Goal: Task Accomplishment & Management: Use online tool/utility

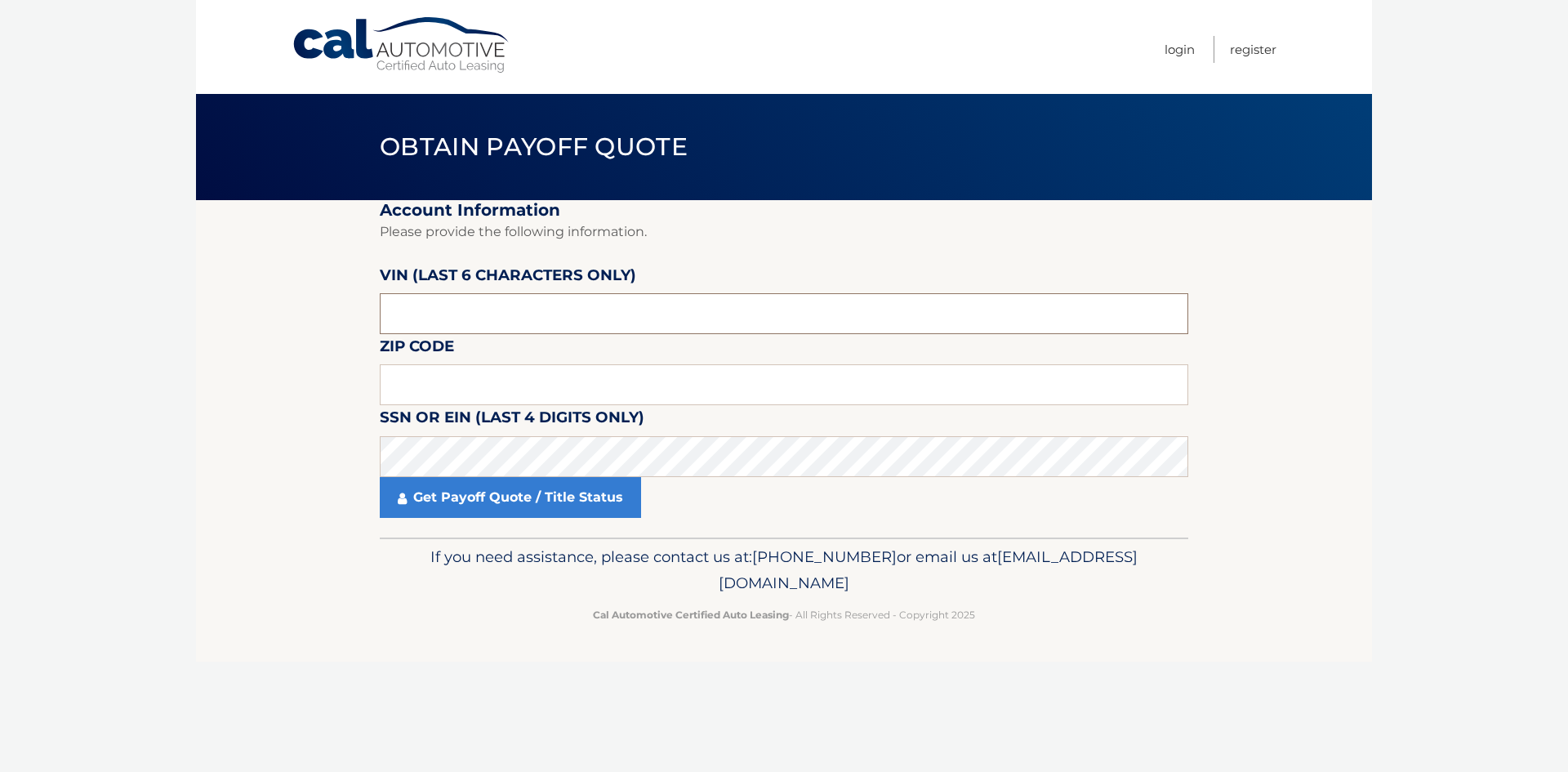
click at [571, 322] on input "text" at bounding box center [784, 314] width 809 height 40
drag, startPoint x: 588, startPoint y: 310, endPoint x: 412, endPoint y: 312, distance: 176.0
click at [316, 305] on section "Account Information Please provide the following information. VIN (last 6 chara…" at bounding box center [784, 369] width 1177 height 337
type input "3C4NJD"
click at [575, 383] on input "text" at bounding box center [784, 385] width 809 height 40
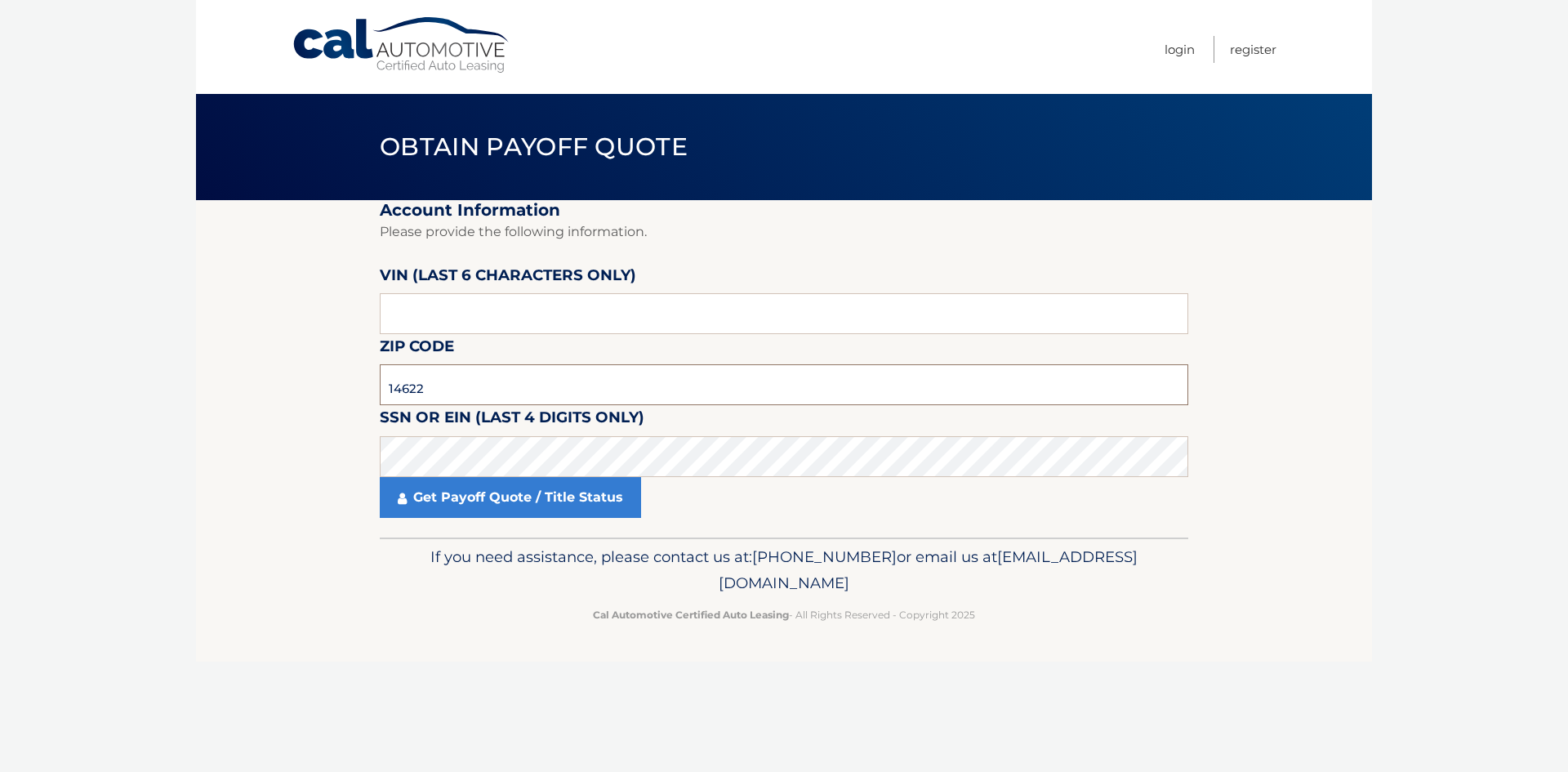
type input "14622"
click at [572, 504] on link "Get Payoff Quote / Title Status" at bounding box center [510, 498] width 261 height 40
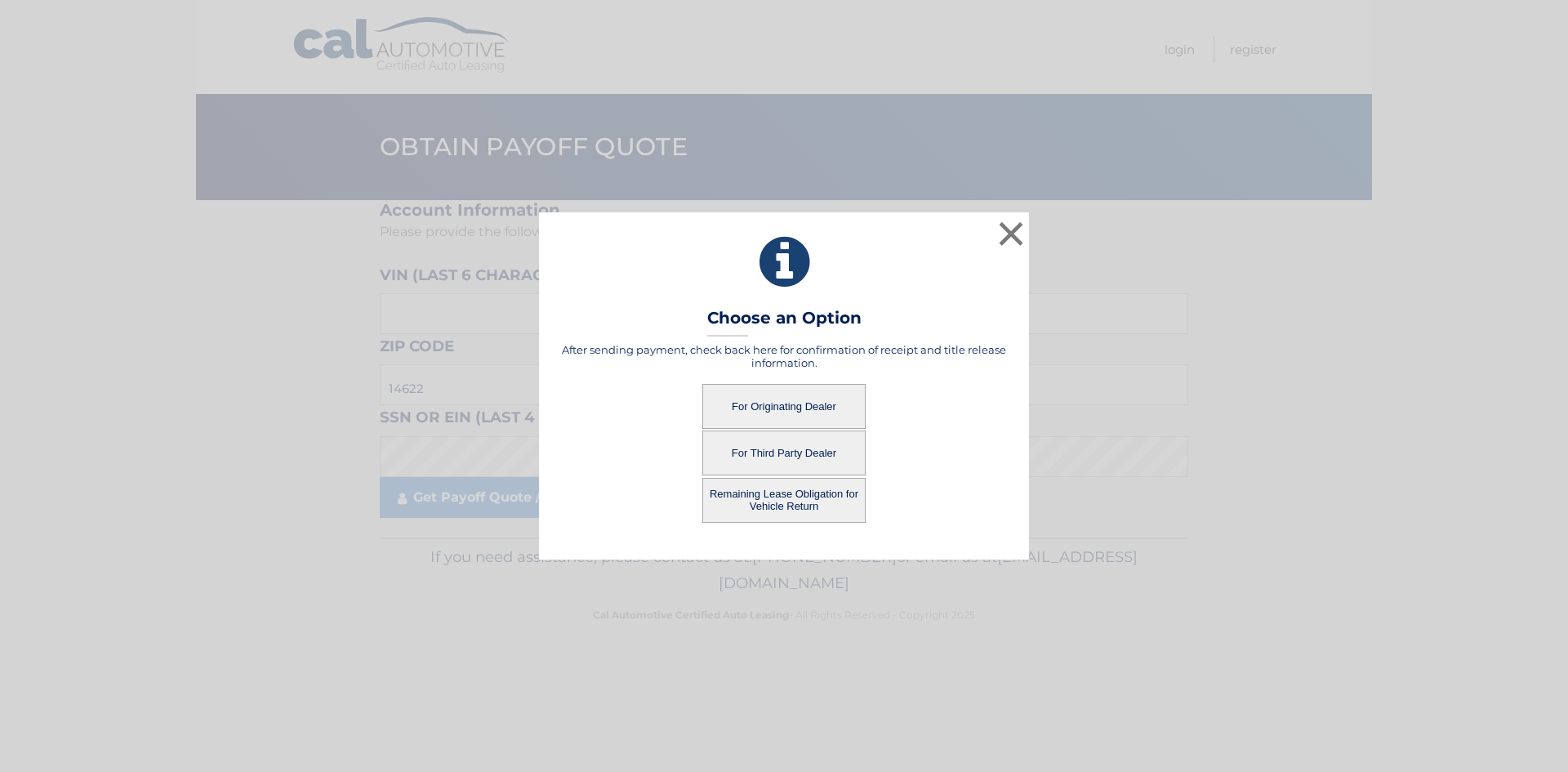
click at [809, 389] on button "For Originating Dealer" at bounding box center [784, 406] width 164 height 45
click at [811, 412] on button "For Originating Dealer" at bounding box center [784, 406] width 164 height 45
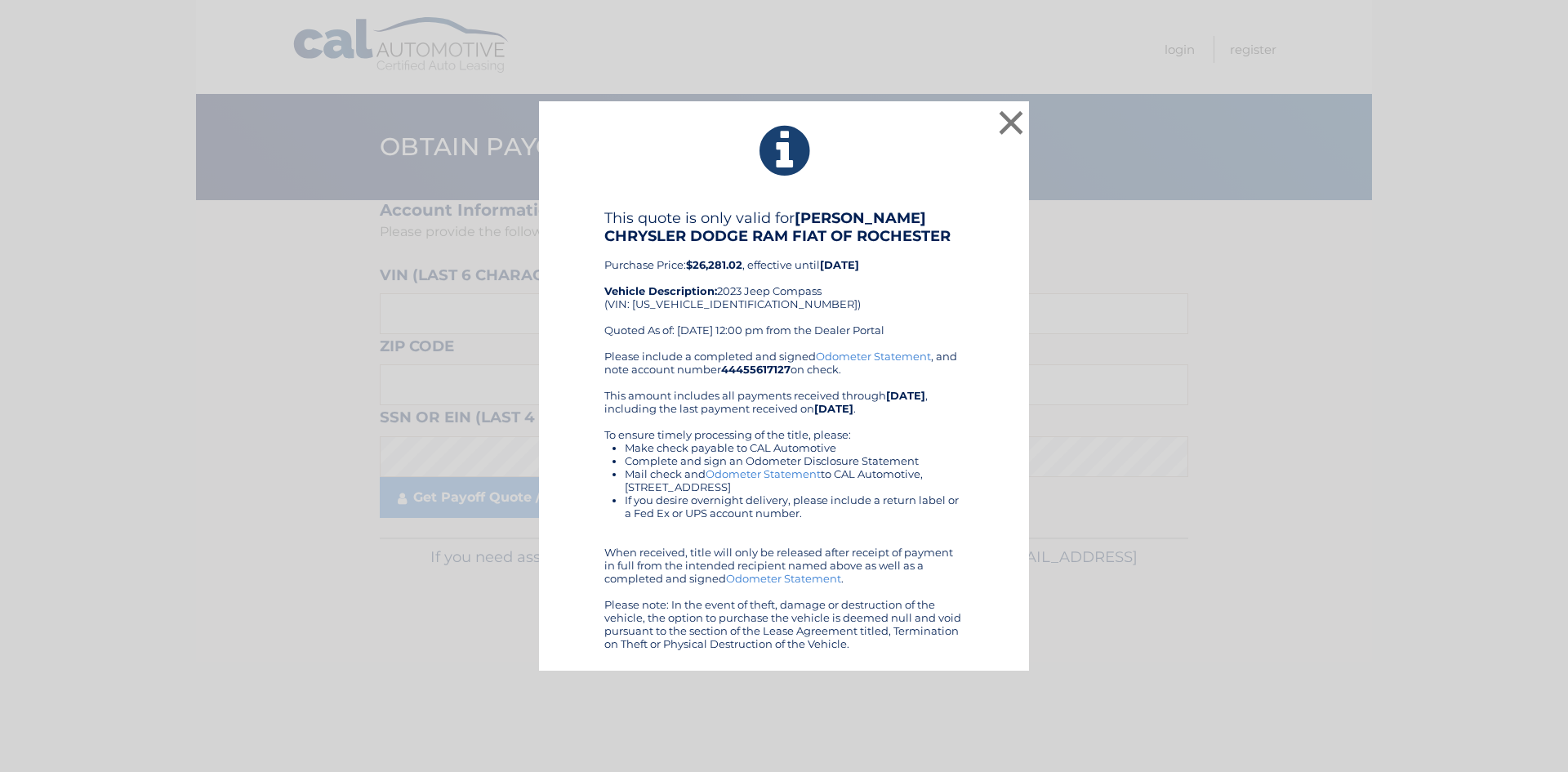
click at [770, 368] on b "44455617127" at bounding box center [756, 369] width 69 height 13
copy div "44455617127"
